Goal: Find specific page/section: Find specific page/section

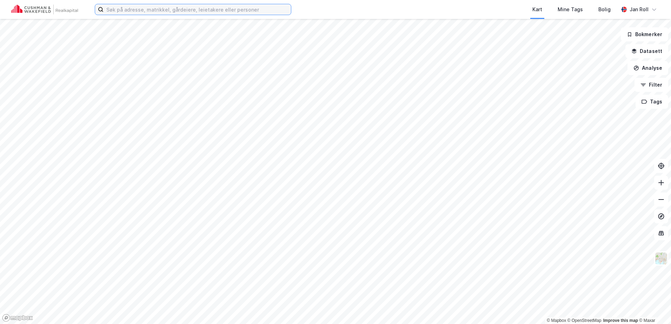
click at [258, 8] on input at bounding box center [197, 9] width 187 height 11
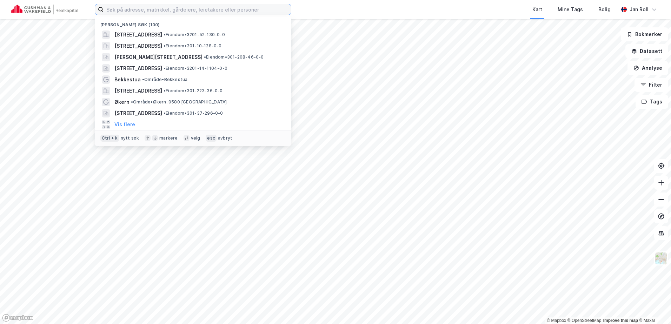
paste input "Hovfaret"
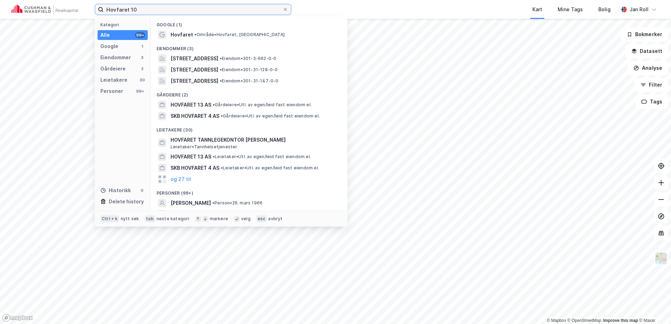
type input "Hovfaret 10"
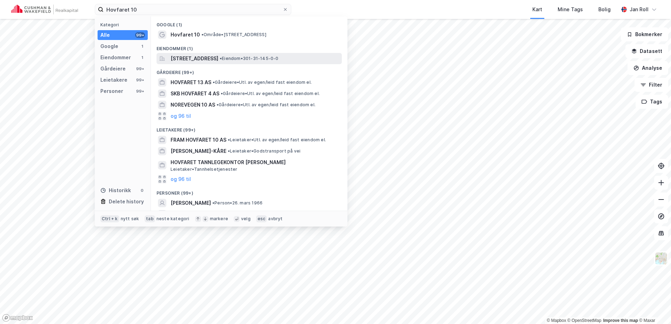
click at [218, 58] on span "[STREET_ADDRESS]" at bounding box center [195, 58] width 48 height 8
